Goal: Information Seeking & Learning: Learn about a topic

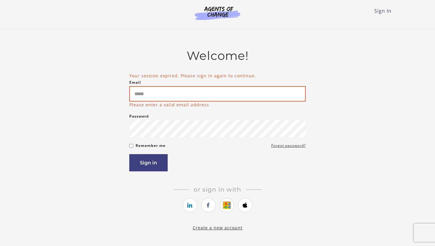
click at [205, 96] on input "Email" at bounding box center [217, 93] width 176 height 15
type input "**********"
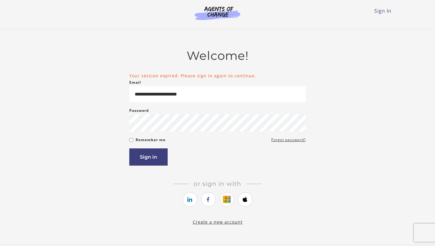
click at [195, 137] on div "Remember me Forgot password?" at bounding box center [217, 139] width 176 height 7
click at [153, 155] on button "Sign in" at bounding box center [148, 156] width 38 height 17
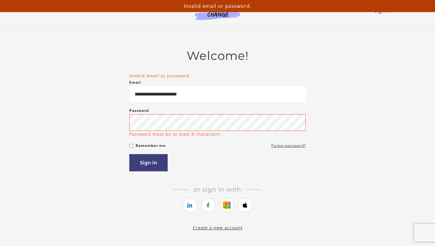
click at [179, 114] on div "Password Password must be at least 8 characters" at bounding box center [217, 122] width 176 height 30
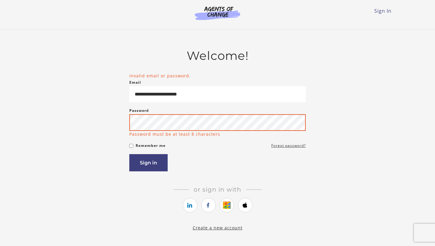
click at [129, 154] on button "Sign in" at bounding box center [148, 162] width 38 height 17
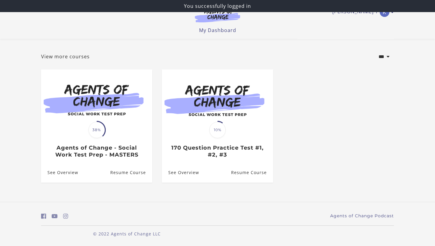
click at [133, 152] on h3 "Agents of Change - Social Work Test Prep - MASTERS" at bounding box center [96, 151] width 98 height 14
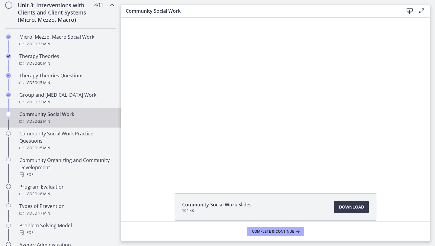
scroll to position [241, 0]
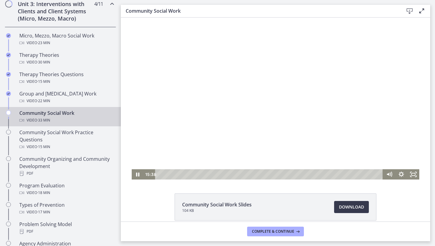
click at [294, 100] on div at bounding box center [276, 99] width 288 height 162
click at [271, 109] on div at bounding box center [276, 99] width 288 height 162
click at [272, 94] on div at bounding box center [276, 99] width 288 height 162
drag, startPoint x: 246, startPoint y: 108, endPoint x: 242, endPoint y: 110, distance: 4.6
click at [242, 110] on div at bounding box center [276, 99] width 288 height 162
